Goal: Task Accomplishment & Management: Manage account settings

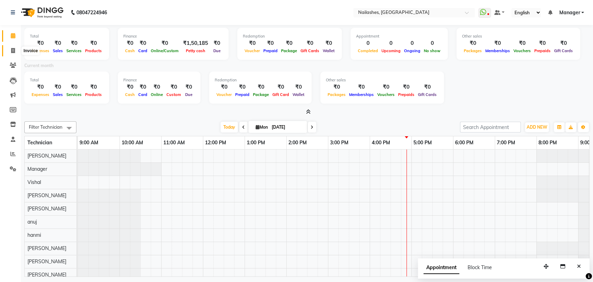
click at [14, 49] on icon at bounding box center [13, 50] width 4 height 5
select select "service"
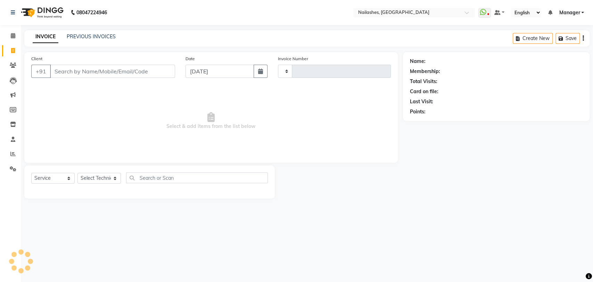
type input "0774"
select select "3667"
click at [115, 176] on select "Select Technician [PERSON_NAME] pid anuj hanmi [PERSON_NAME] [PERSON_NAME] Mana…" at bounding box center [99, 178] width 43 height 11
select select "82227"
click at [78, 173] on select "Select Technician [PERSON_NAME] pid anuj hanmi [PERSON_NAME] [PERSON_NAME] Mana…" at bounding box center [99, 178] width 43 height 11
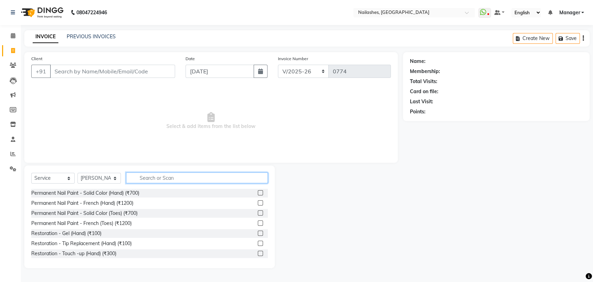
click at [172, 173] on input "text" at bounding box center [197, 177] width 142 height 11
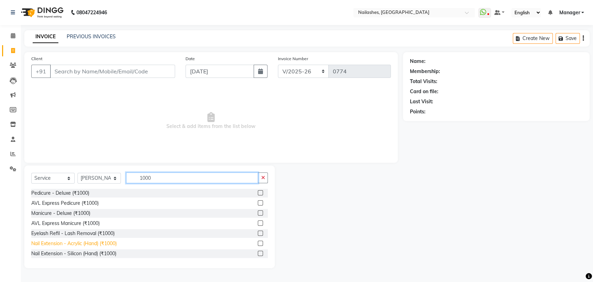
type input "1000"
click at [94, 243] on div "Nail Extension - Acrylic (Hand) (₹1000)" at bounding box center [73, 243] width 85 height 7
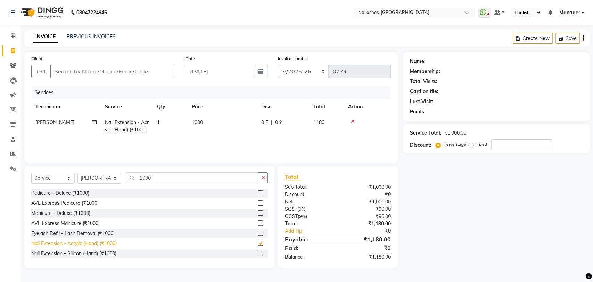
checkbox input "false"
click at [263, 178] on icon "button" at bounding box center [263, 177] width 4 height 5
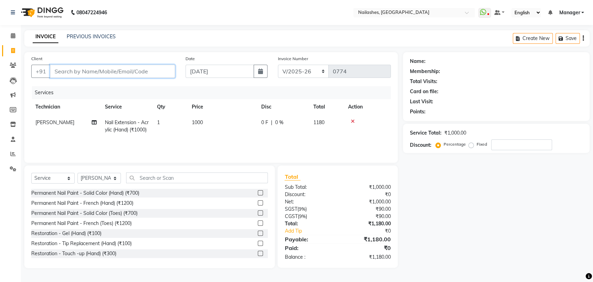
click at [90, 73] on input "Client" at bounding box center [112, 71] width 125 height 13
type input "7"
type input "0"
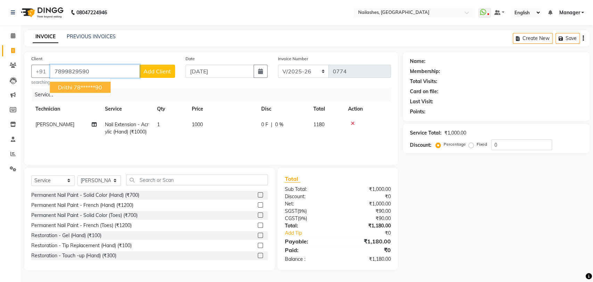
type input "7899829590"
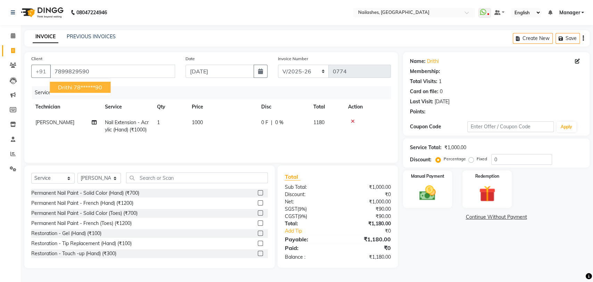
select select "1: Object"
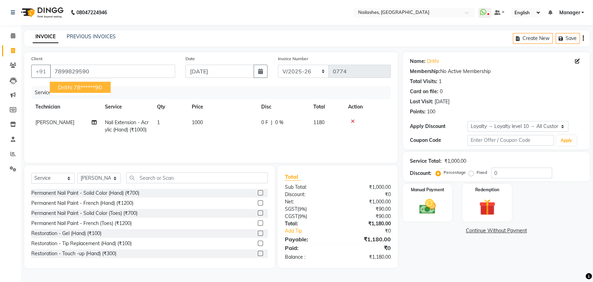
click at [90, 82] on button "Drithi 78******90" at bounding box center [80, 87] width 61 height 11
type input "78******90"
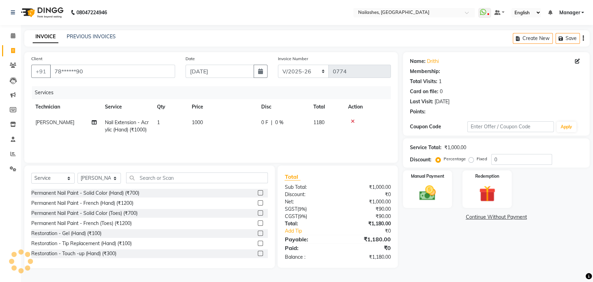
select select "1: Object"
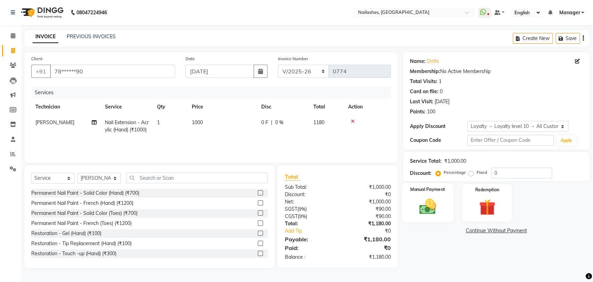
click at [428, 201] on img at bounding box center [427, 206] width 27 height 19
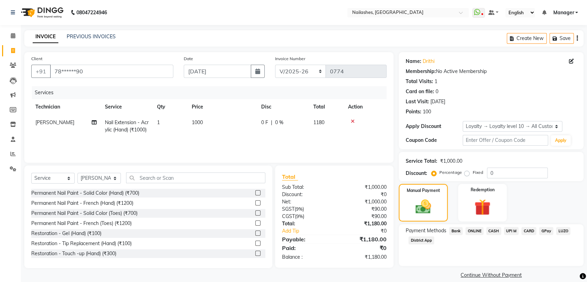
click at [474, 229] on span "ONLINE" at bounding box center [475, 231] width 18 height 8
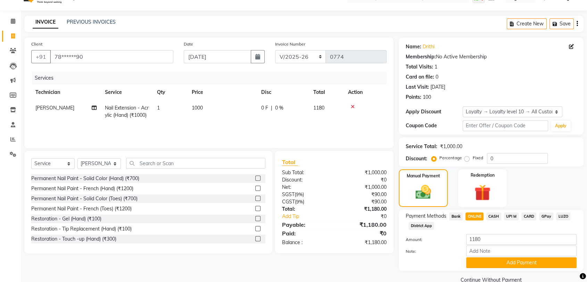
scroll to position [28, 0]
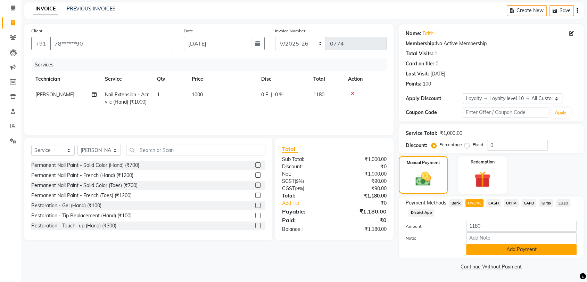
click at [516, 249] on button "Add Payment" at bounding box center [521, 249] width 111 height 11
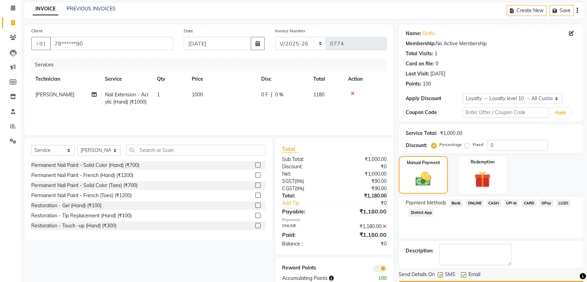
scroll to position [47, 0]
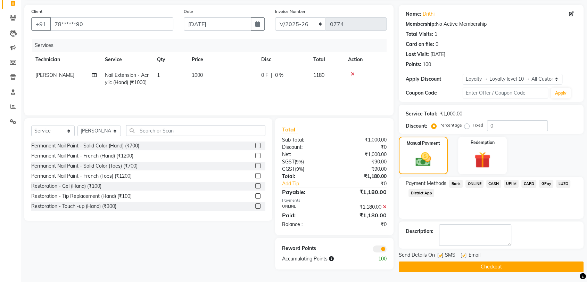
click at [471, 264] on button "Checkout" at bounding box center [491, 266] width 185 height 11
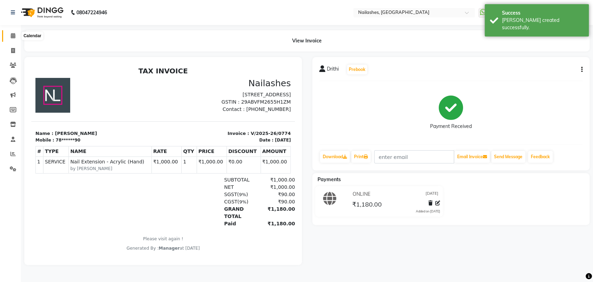
click at [11, 36] on icon at bounding box center [13, 35] width 5 height 5
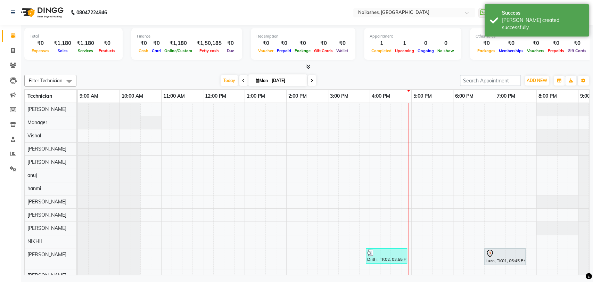
click at [306, 67] on icon at bounding box center [308, 66] width 5 height 5
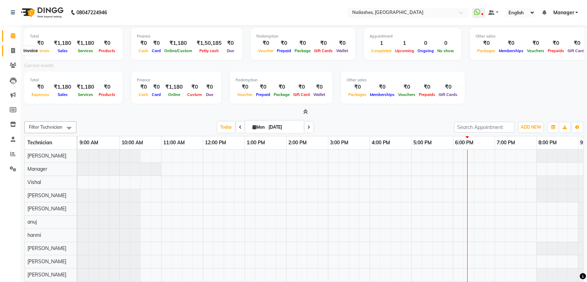
click at [13, 51] on icon at bounding box center [13, 50] width 4 height 5
select select "service"
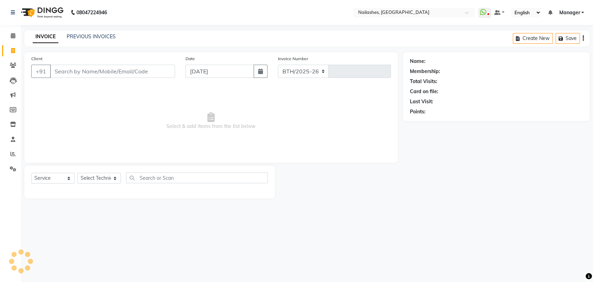
select select "3667"
type input "0775"
click at [116, 174] on select "Select Technician [PERSON_NAME] pid anuj hanmi [PERSON_NAME] [PERSON_NAME] Mana…" at bounding box center [99, 178] width 43 height 11
select select "82227"
click at [78, 173] on select "Select Technician [PERSON_NAME] pid anuj hanmi [PERSON_NAME] [PERSON_NAME] Mana…" at bounding box center [99, 178] width 43 height 11
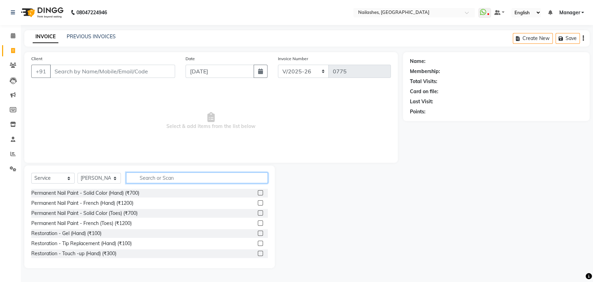
click at [154, 178] on input "text" at bounding box center [197, 177] width 142 height 11
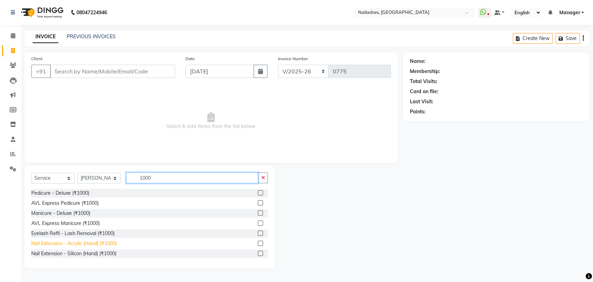
type input "1000"
click at [78, 241] on div "Nail Extension - Acrylic (Hand) (₹1000)" at bounding box center [73, 243] width 85 height 7
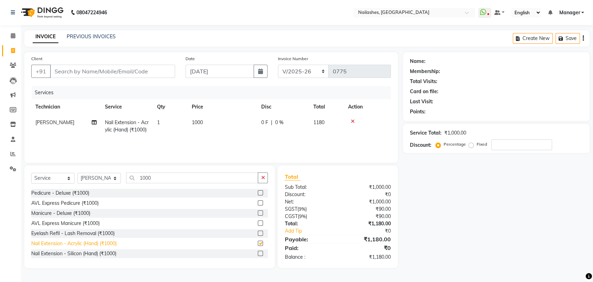
checkbox input "false"
click at [264, 179] on icon "button" at bounding box center [263, 177] width 4 height 5
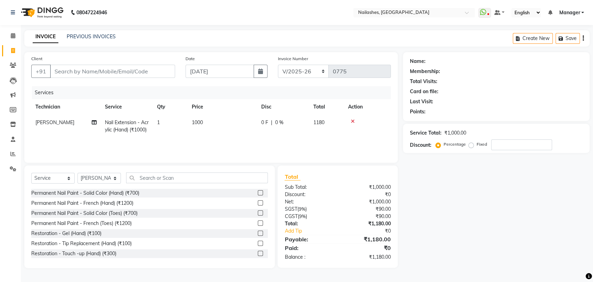
click at [196, 120] on span "1000" at bounding box center [197, 122] width 11 height 6
select select "82227"
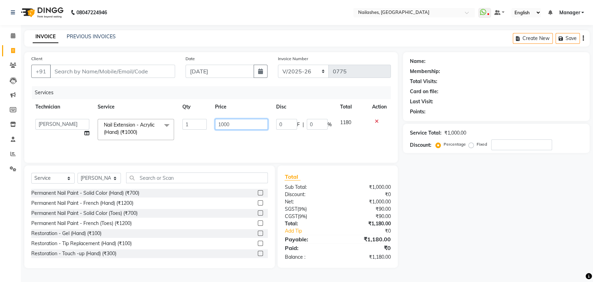
click at [242, 122] on input "1000" at bounding box center [241, 124] width 53 height 11
type input "1"
type input "3"
type input "500"
click at [245, 140] on td "500" at bounding box center [242, 130] width 62 height 30
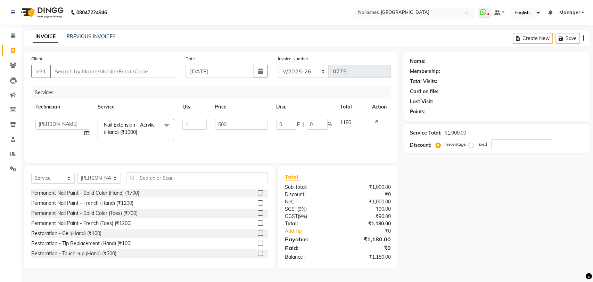
select select "82227"
click at [150, 179] on input "text" at bounding box center [197, 177] width 142 height 11
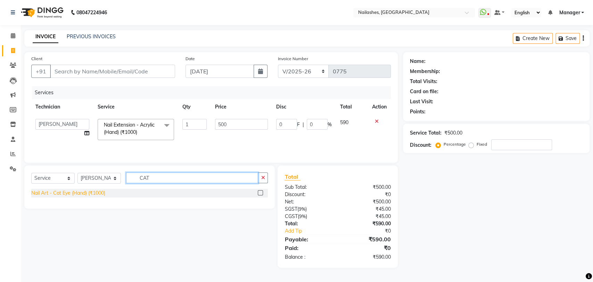
type input "CAT"
click at [105, 192] on div "Nail Art - Cat Eye (Hand) (₹1000)" at bounding box center [68, 192] width 74 height 7
checkbox input "false"
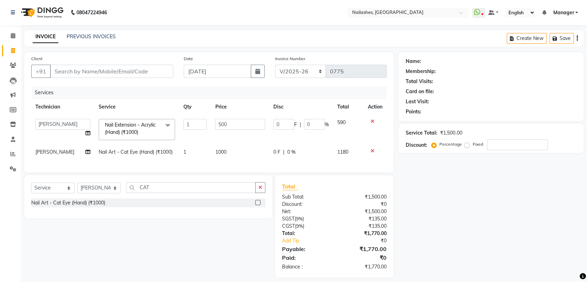
click at [224, 151] on td "1000" at bounding box center [240, 152] width 58 height 16
select select "82227"
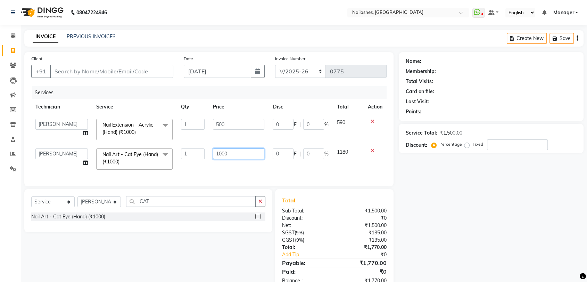
click at [236, 154] on input "1000" at bounding box center [238, 153] width 51 height 11
type input "1"
type input "500"
click at [260, 205] on div "Select Service Product Membership Package Voucher Prepaid Gift Card Select Tech…" at bounding box center [148, 210] width 248 height 43
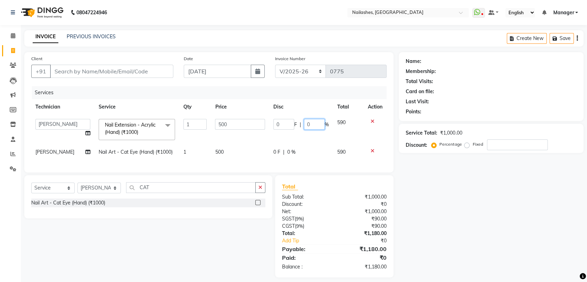
click at [313, 124] on input "0" at bounding box center [314, 124] width 21 height 11
type input "1"
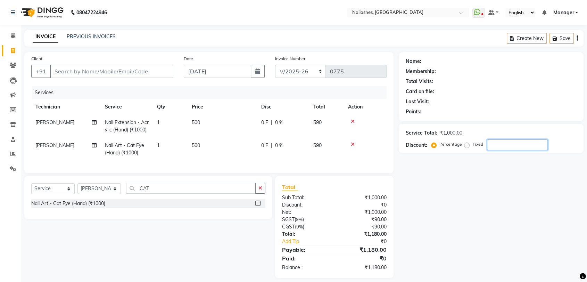
click at [503, 143] on input "number" at bounding box center [517, 144] width 61 height 11
type input "10"
click at [481, 170] on div "Name: Membership: Total Visits: Card on file: Last Visit: Points: Service Total…" at bounding box center [494, 165] width 190 height 226
click at [67, 71] on input "Client" at bounding box center [111, 71] width 123 height 13
type input "7"
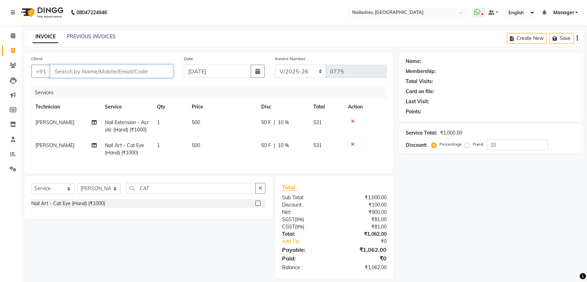
type input "0"
type input "7978022866"
click at [161, 66] on button "Add Client" at bounding box center [156, 71] width 36 height 13
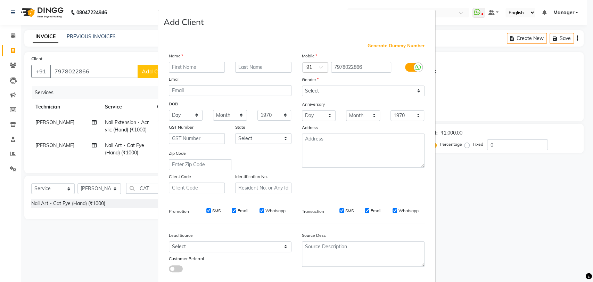
click at [192, 66] on input "text" at bounding box center [197, 67] width 56 height 11
type input "MAHIYA"
click at [415, 89] on select "Select [DEMOGRAPHIC_DATA] [DEMOGRAPHIC_DATA] Other Prefer Not To Say" at bounding box center [363, 90] width 123 height 11
select select "[DEMOGRAPHIC_DATA]"
click at [302, 85] on select "Select [DEMOGRAPHIC_DATA] [DEMOGRAPHIC_DATA] Other Prefer Not To Say" at bounding box center [363, 90] width 123 height 11
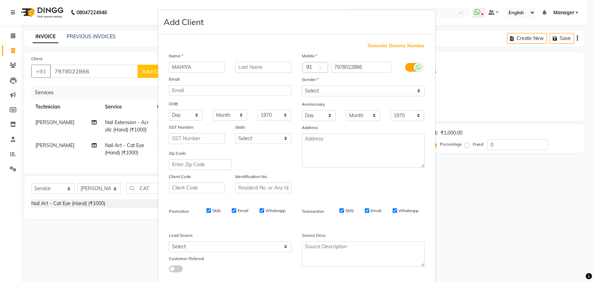
click at [324, 143] on div "Mobile Country Code × 91 7978022866 Gender Select [DEMOGRAPHIC_DATA] [DEMOGRAPH…" at bounding box center [363, 122] width 133 height 141
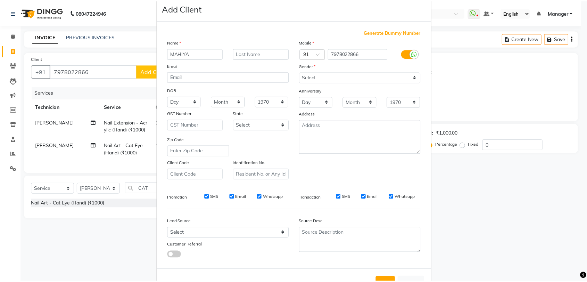
scroll to position [38, 0]
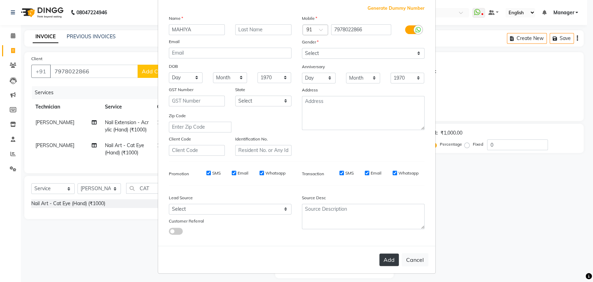
click at [387, 254] on button "Add" at bounding box center [389, 259] width 19 height 13
type input "79******66"
select select
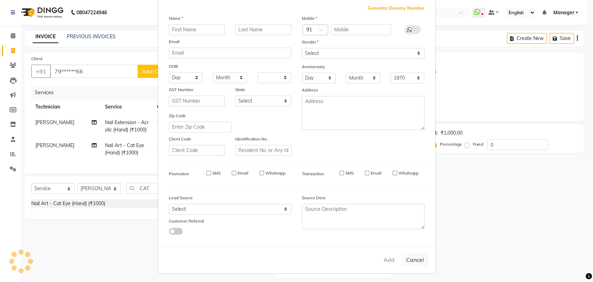
select select
checkbox input "false"
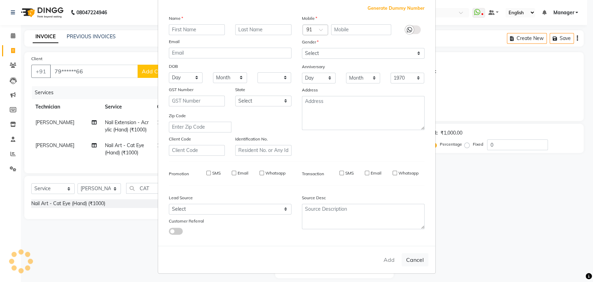
checkbox input "false"
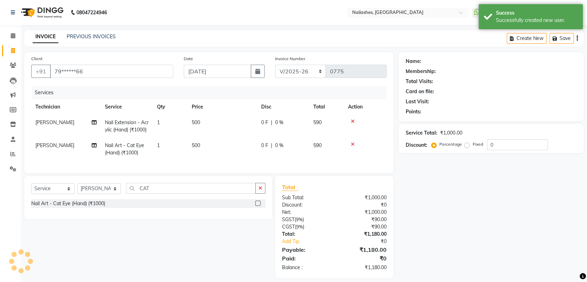
scroll to position [19, 0]
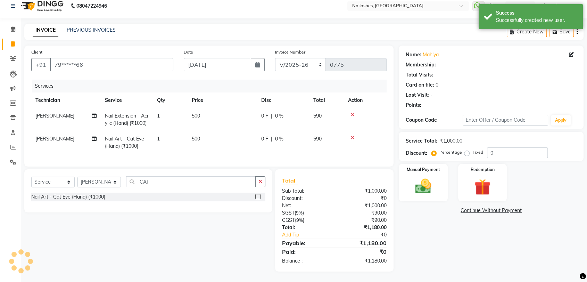
select select "1: Object"
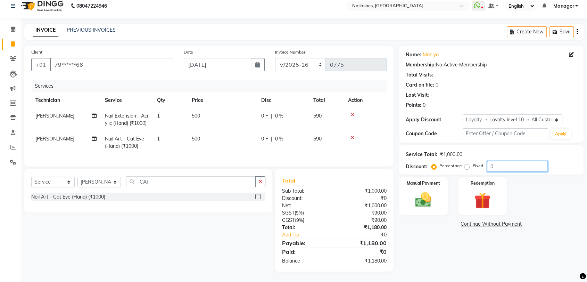
click at [503, 161] on input "0" at bounding box center [517, 166] width 61 height 11
type input "10"
click at [382, 123] on td at bounding box center [365, 119] width 43 height 23
click at [259, 179] on icon "button" at bounding box center [261, 181] width 4 height 5
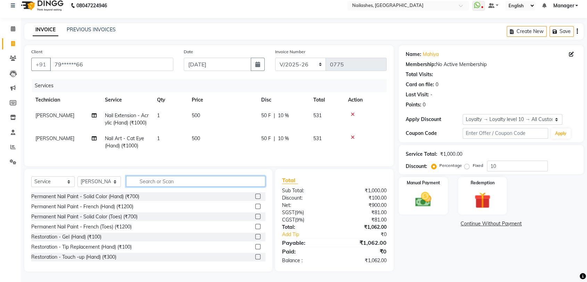
scroll to position [20, 0]
click at [428, 190] on img at bounding box center [423, 199] width 27 height 19
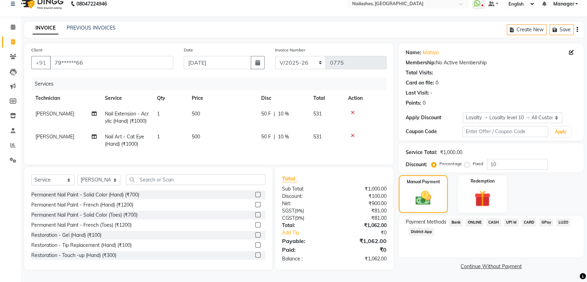
click at [474, 218] on span "ONLINE" at bounding box center [475, 222] width 18 height 8
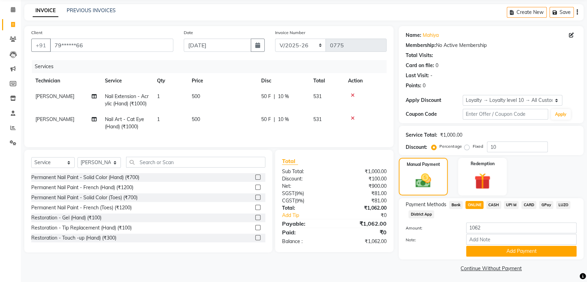
scroll to position [28, 0]
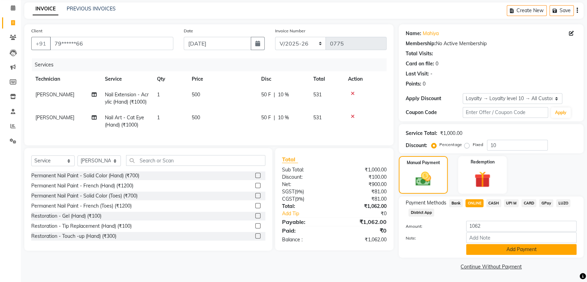
click at [510, 247] on button "Add Payment" at bounding box center [521, 249] width 111 height 11
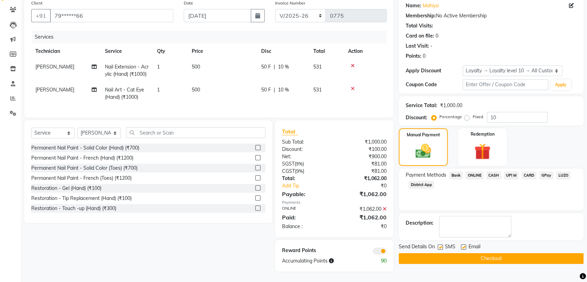
scroll to position [68, 0]
click at [490, 253] on button "Checkout" at bounding box center [491, 258] width 185 height 11
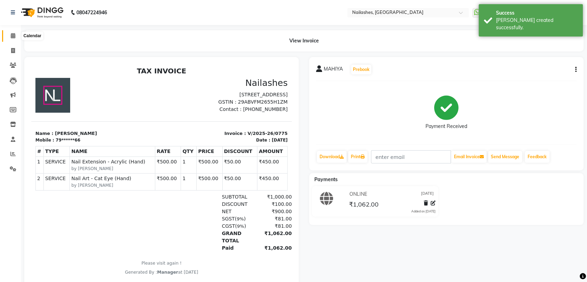
click at [15, 38] on span at bounding box center [13, 36] width 12 height 8
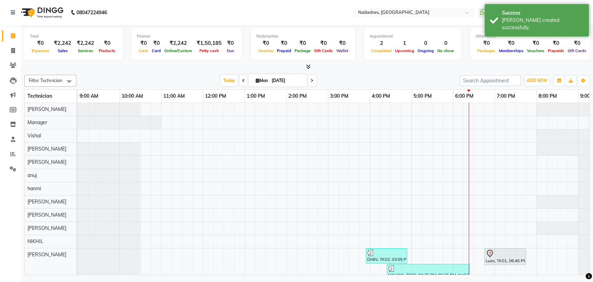
click at [311, 66] on div at bounding box center [306, 66] width 565 height 7
click at [307, 65] on icon at bounding box center [308, 66] width 5 height 5
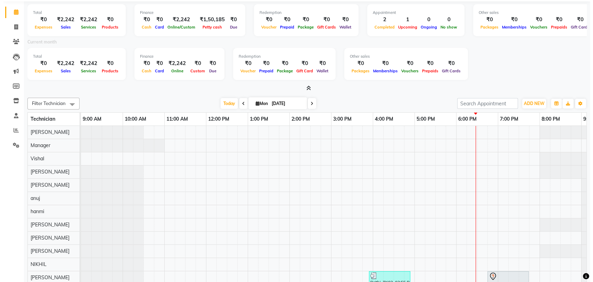
scroll to position [41, 0]
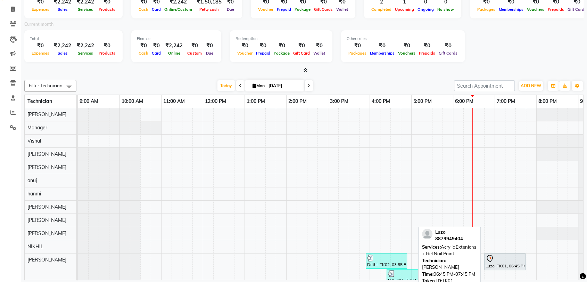
click at [511, 263] on div "Luzo, TK01, 06:45 PM-07:45 PM, Acrylic Extenions + Gel Nail Paint" at bounding box center [505, 261] width 40 height 15
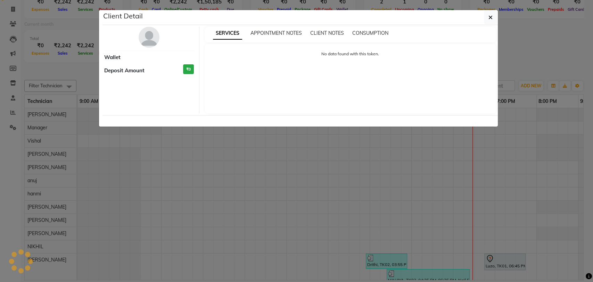
select select "7"
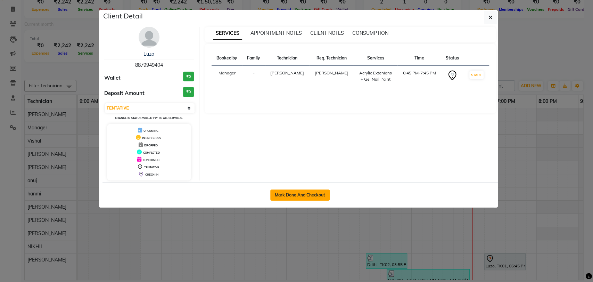
click at [317, 191] on button "Mark Done And Checkout" at bounding box center [299, 194] width 59 height 11
select select "service"
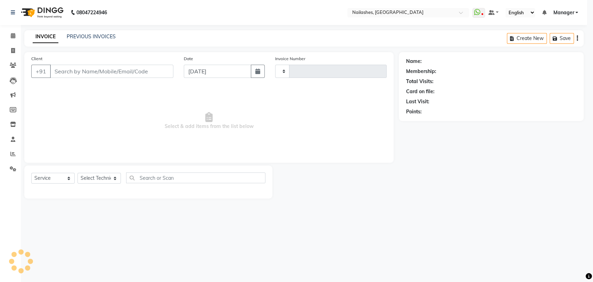
type input "0776"
select select "3667"
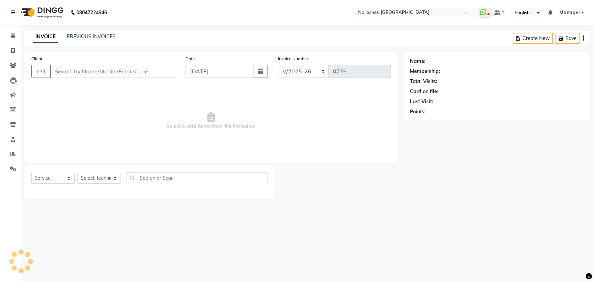
type input "88******04"
select select "82227"
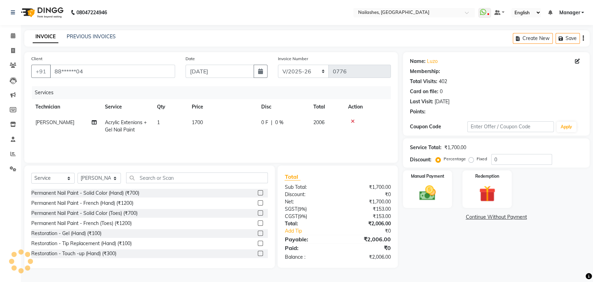
select select "1: Object"
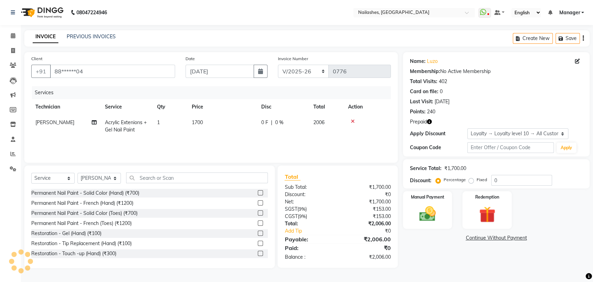
click at [351, 121] on icon at bounding box center [353, 121] width 4 height 5
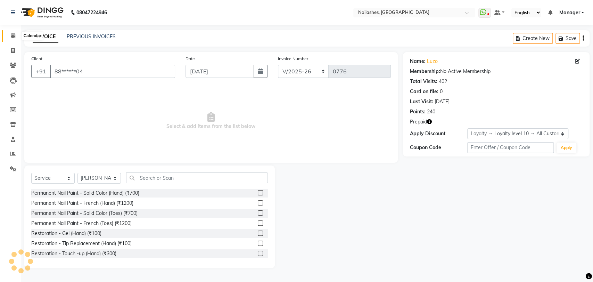
click at [14, 34] on icon at bounding box center [13, 35] width 5 height 5
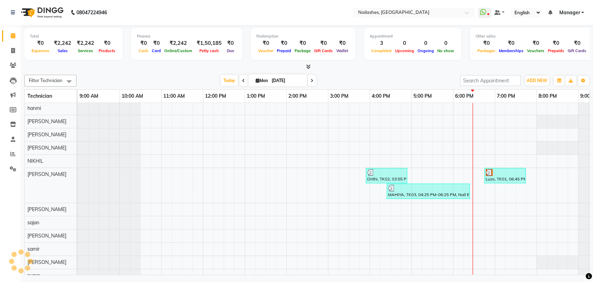
scroll to position [113, 0]
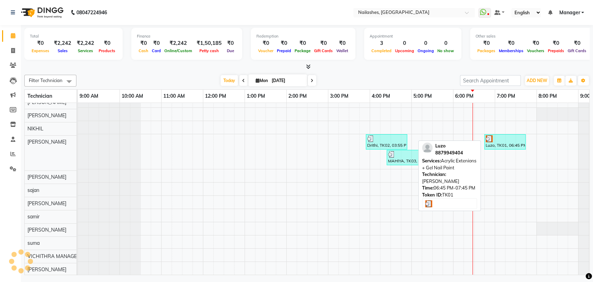
click at [508, 135] on div at bounding box center [505, 138] width 39 height 7
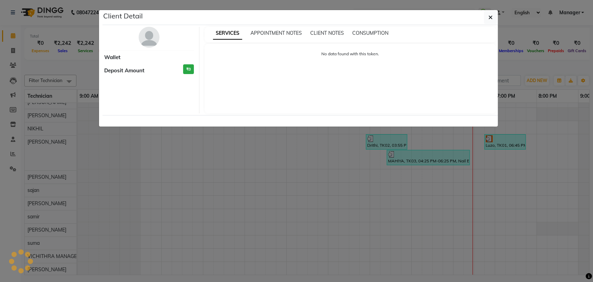
select select "3"
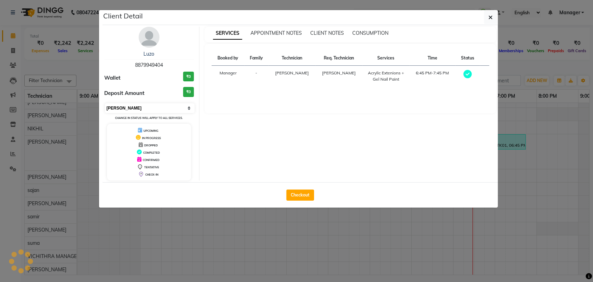
click at [188, 106] on select "Select MARK DONE UPCOMING" at bounding box center [150, 108] width 90 height 10
click at [189, 105] on select "Select MARK DONE UPCOMING" at bounding box center [150, 108] width 90 height 10
click at [153, 142] on div "DROPPED" at bounding box center [149, 144] width 79 height 7
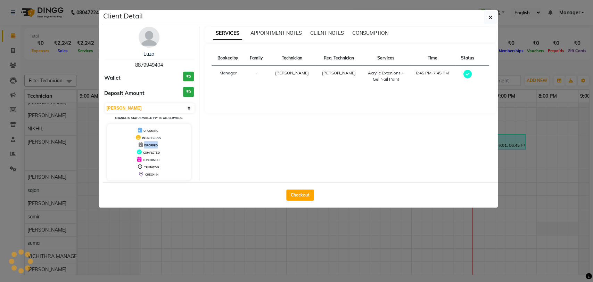
click at [153, 142] on div "DROPPED" at bounding box center [149, 144] width 79 height 7
click at [153, 144] on div "DROPPED" at bounding box center [149, 144] width 79 height 7
click at [153, 144] on span "DROPPED" at bounding box center [151, 145] width 14 height 3
drag, startPoint x: 153, startPoint y: 144, endPoint x: 243, endPoint y: 127, distance: 91.9
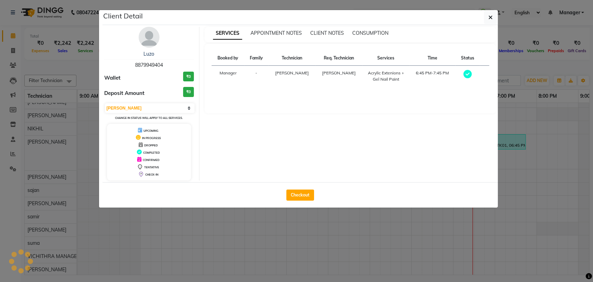
click at [243, 127] on div "SERVICES APPOINTMENT NOTES CLIENT NOTES CONSUMPTION Booked by Family Technician…" at bounding box center [350, 104] width 302 height 154
click at [152, 142] on div "DROPPED" at bounding box center [149, 144] width 79 height 7
click at [144, 145] on span "DROPPED" at bounding box center [151, 145] width 14 height 3
click at [158, 144] on div "DROPPED" at bounding box center [149, 144] width 79 height 7
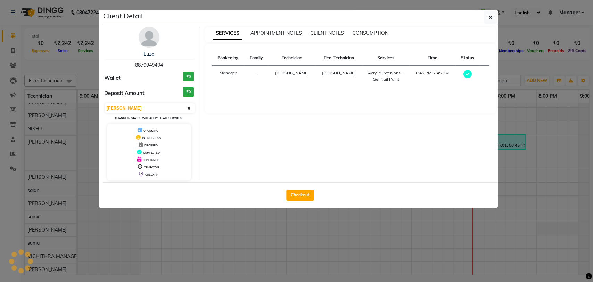
click at [155, 146] on span "DROPPED" at bounding box center [151, 145] width 14 height 3
click at [156, 145] on span "DROPPED" at bounding box center [151, 145] width 14 height 3
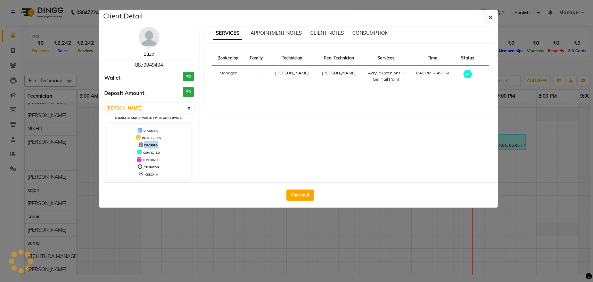
click at [156, 145] on span "DROPPED" at bounding box center [151, 145] width 14 height 3
click at [167, 142] on div "DROPPED" at bounding box center [149, 144] width 79 height 7
click at [189, 106] on select "Select MARK DONE UPCOMING" at bounding box center [150, 108] width 90 height 10
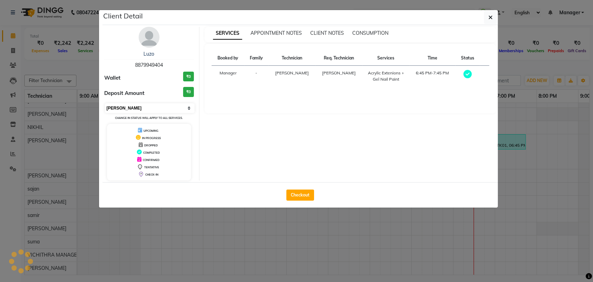
click at [185, 105] on select "Select MARK DONE UPCOMING" at bounding box center [150, 108] width 90 height 10
click at [189, 106] on select "Select MARK DONE UPCOMING" at bounding box center [150, 108] width 90 height 10
click at [163, 91] on div "Deposit Amount ₹0" at bounding box center [149, 93] width 90 height 13
drag, startPoint x: 162, startPoint y: 90, endPoint x: 161, endPoint y: 86, distance: 4.5
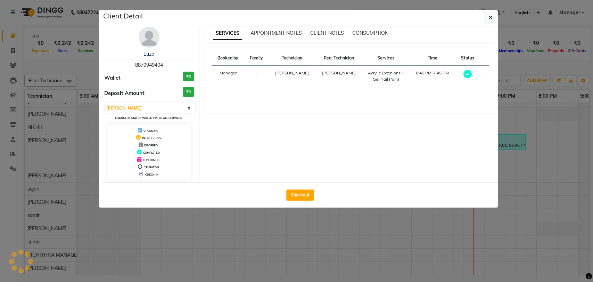
click at [161, 87] on div "Deposit Amount ₹0" at bounding box center [149, 93] width 90 height 13
click at [148, 39] on img at bounding box center [149, 37] width 21 height 21
click at [148, 42] on div "Luzo 8879949404 Wallet ₹0 Deposit Amount ₹0 Select MARK DONE UPCOMING Change in…" at bounding box center [149, 104] width 101 height 154
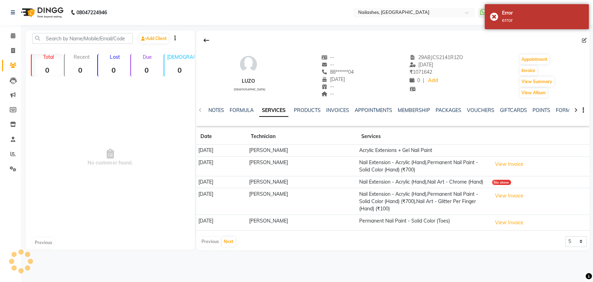
click at [153, 121] on span "No customer found." at bounding box center [110, 157] width 169 height 156
click at [498, 181] on div "No show" at bounding box center [501, 182] width 19 height 5
click at [523, 183] on td "No show" at bounding box center [540, 182] width 100 height 12
click at [13, 40] on link "Calendar" at bounding box center [10, 35] width 17 height 11
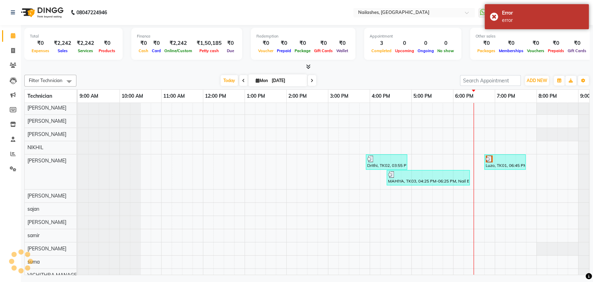
scroll to position [80, 0]
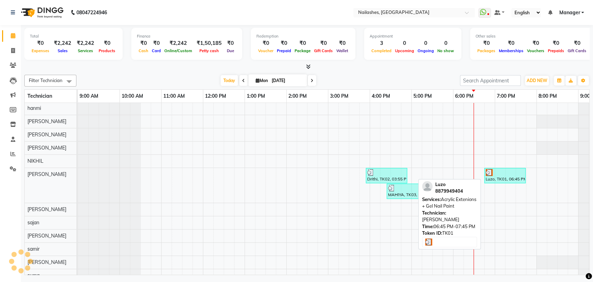
click at [513, 175] on div "Luzo, TK01, 06:45 PM-07:45 PM, Acrylic Extenions + Gel Nail Paint" at bounding box center [505, 175] width 40 height 13
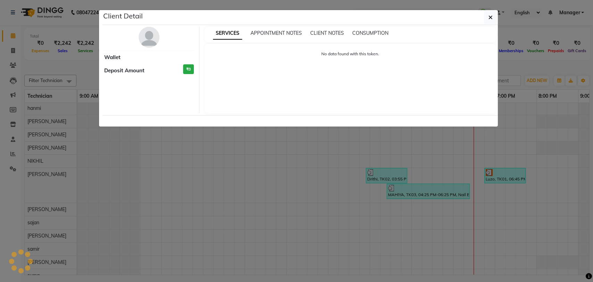
select select "3"
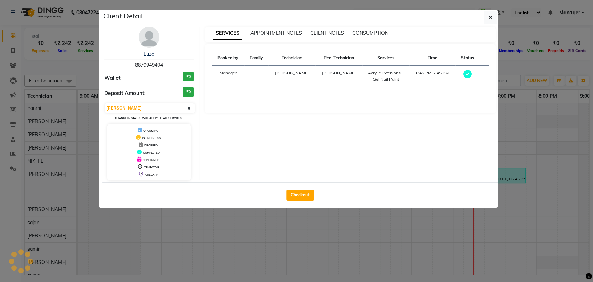
click at [156, 144] on span "DROPPED" at bounding box center [151, 145] width 14 height 3
click at [156, 146] on span "DROPPED" at bounding box center [151, 145] width 14 height 3
click at [492, 16] on icon "button" at bounding box center [491, 18] width 4 height 6
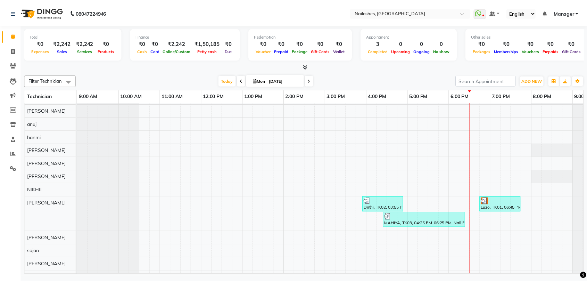
scroll to position [42, 0]
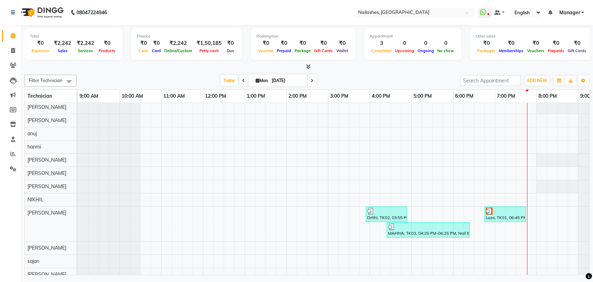
click at [311, 65] on div at bounding box center [306, 66] width 565 height 7
click at [310, 65] on icon at bounding box center [308, 66] width 5 height 5
